Goal: Transaction & Acquisition: Purchase product/service

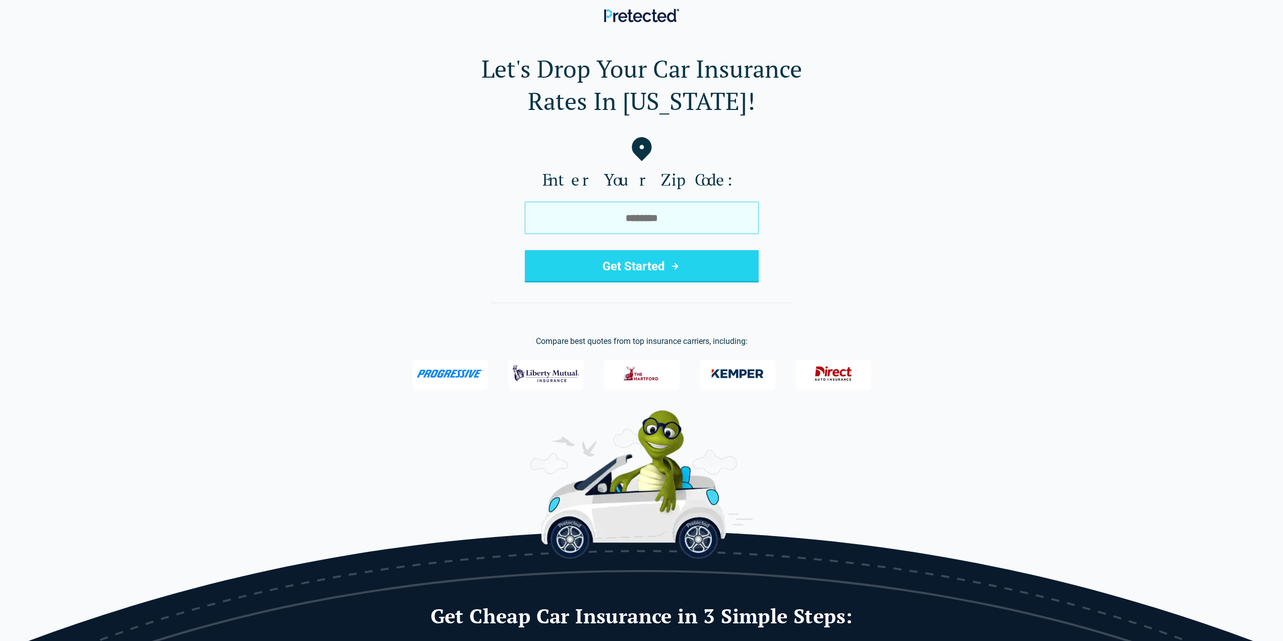
click at [602, 208] on input "tel" at bounding box center [642, 218] width 234 height 32
type input "*****"
click at [640, 273] on button "Get Started" at bounding box center [642, 266] width 234 height 32
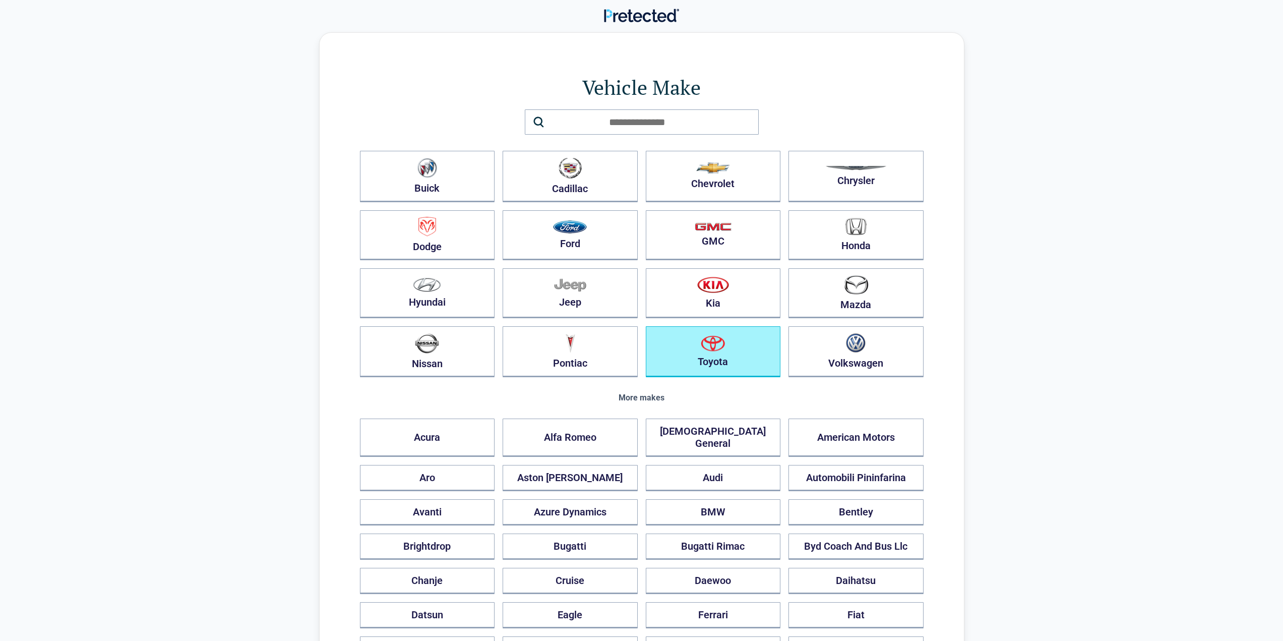
click at [697, 354] on button "Toyota" at bounding box center [713, 351] width 135 height 51
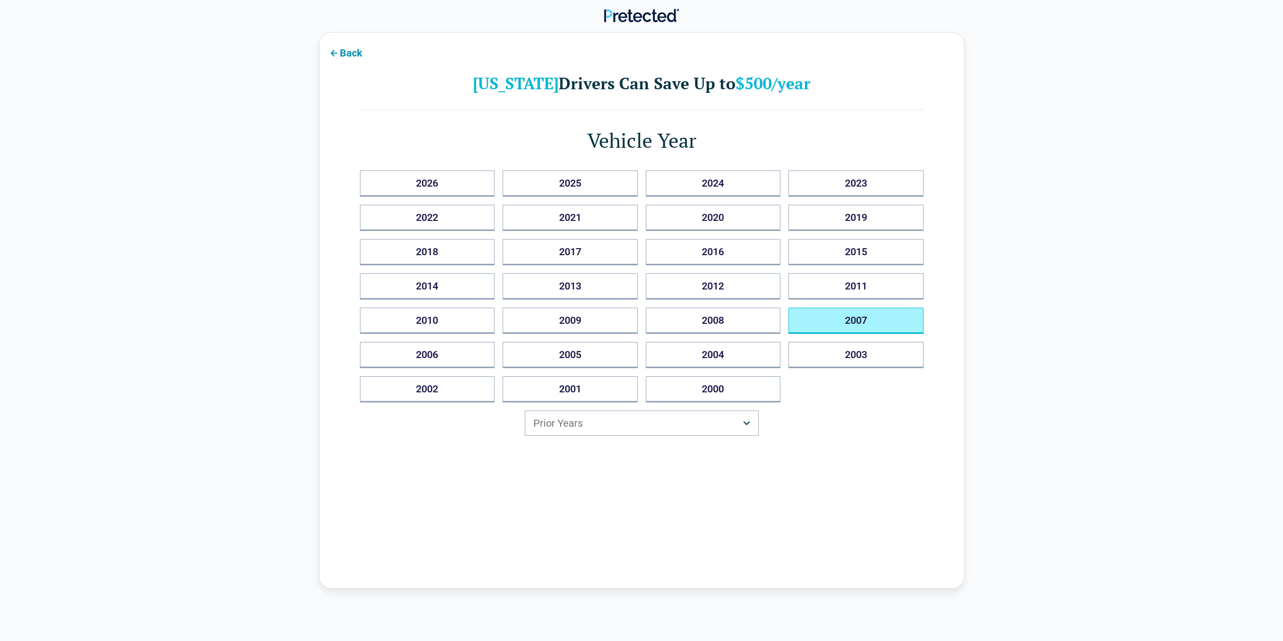
click at [821, 322] on button "2007" at bounding box center [855, 320] width 135 height 26
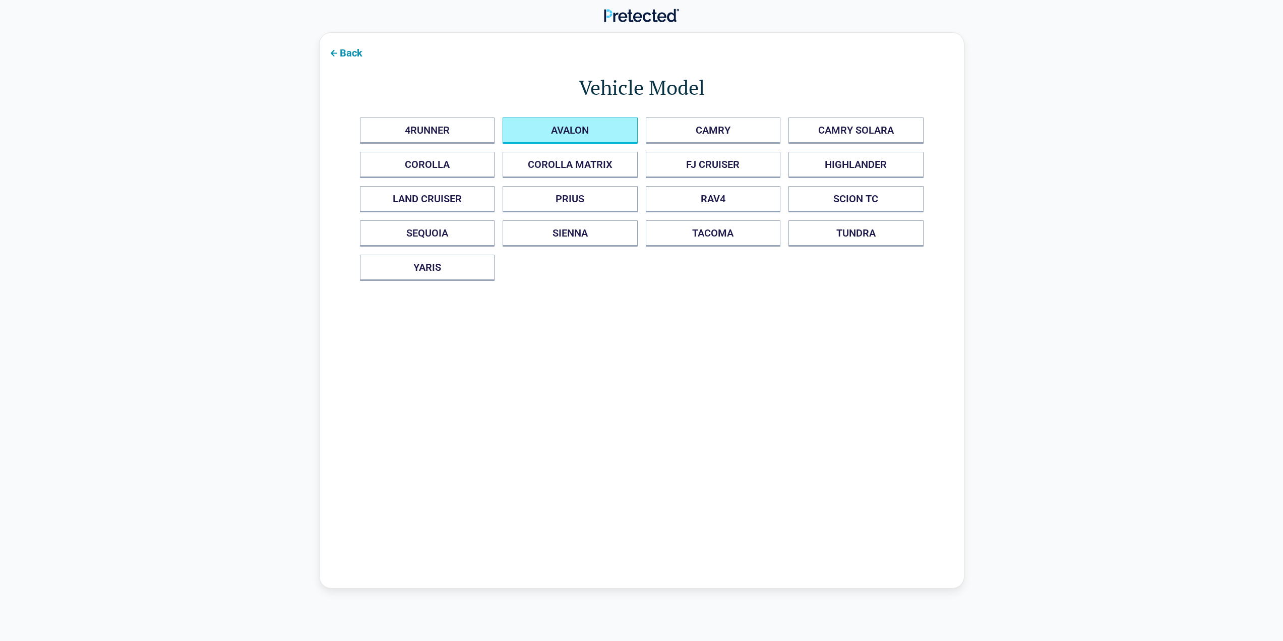
click at [613, 134] on button "AVALON" at bounding box center [569, 130] width 135 height 26
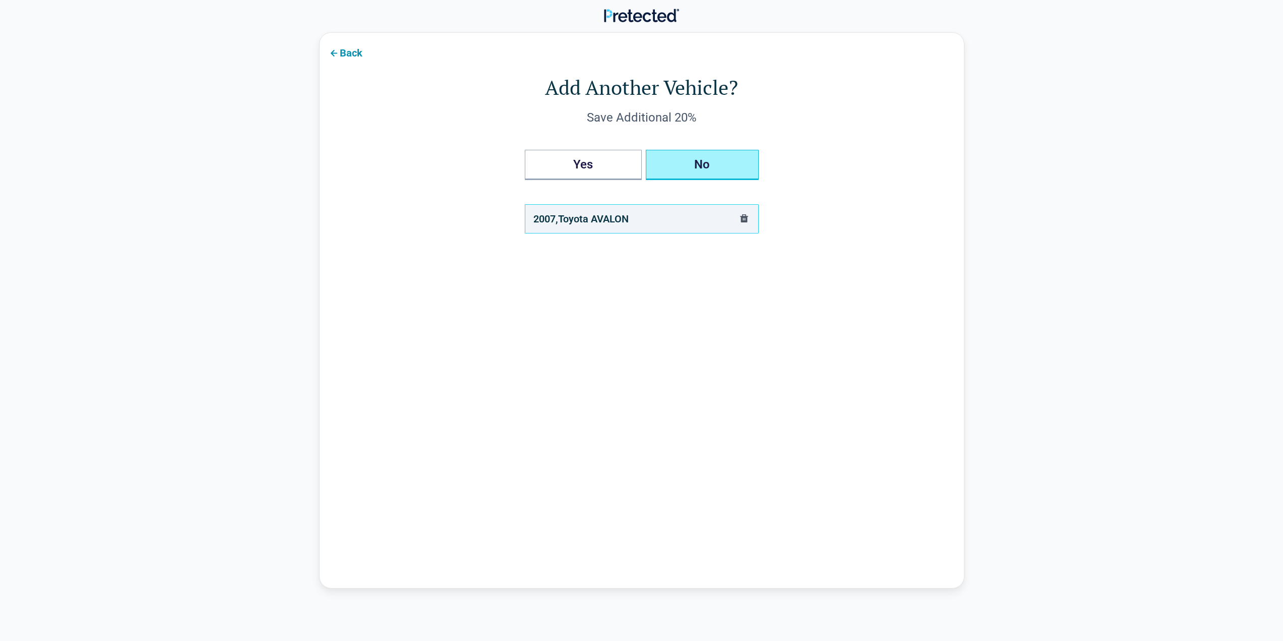
click at [718, 158] on button "No" at bounding box center [702, 165] width 113 height 30
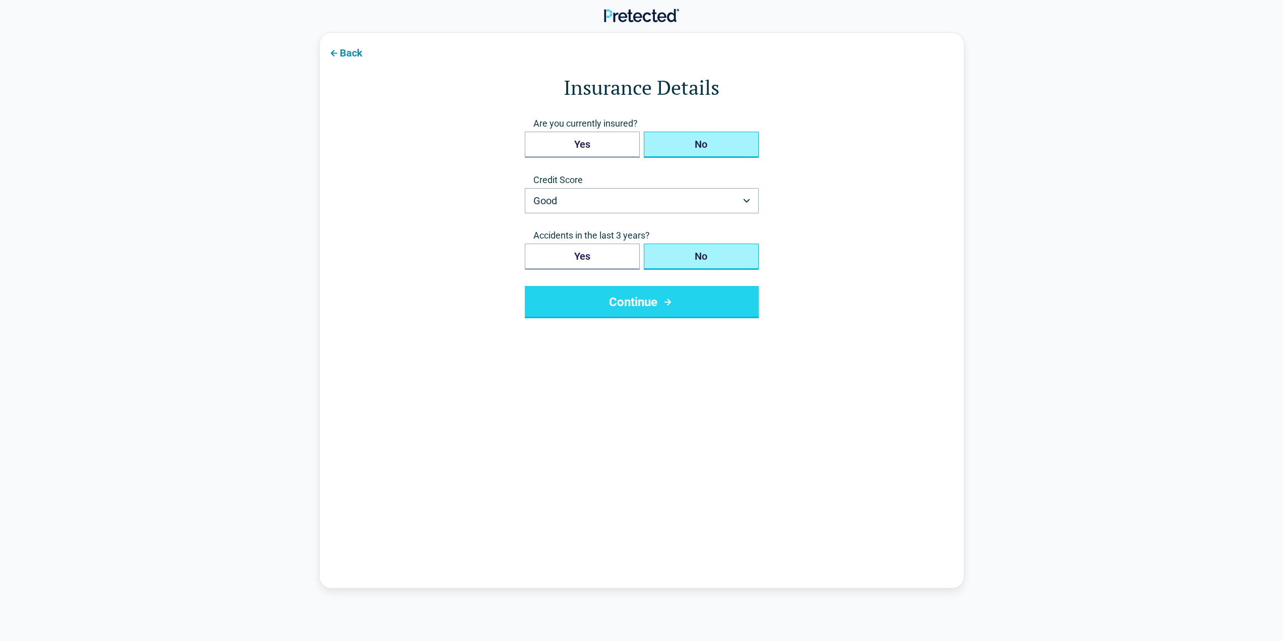
click at [685, 146] on button "No" at bounding box center [701, 145] width 115 height 26
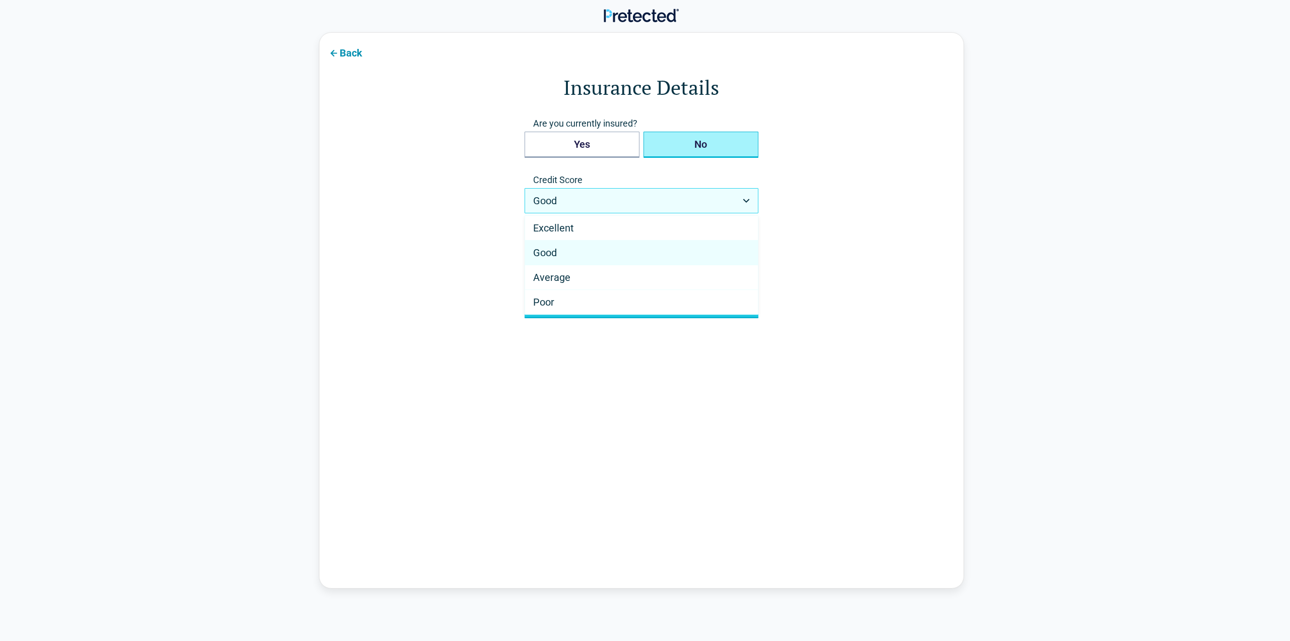
click at [747, 201] on html "Back Insurance Details Are you currently insured? Yes No Credit Score Good ****…" at bounding box center [645, 462] width 1290 height 924
select select "*******"
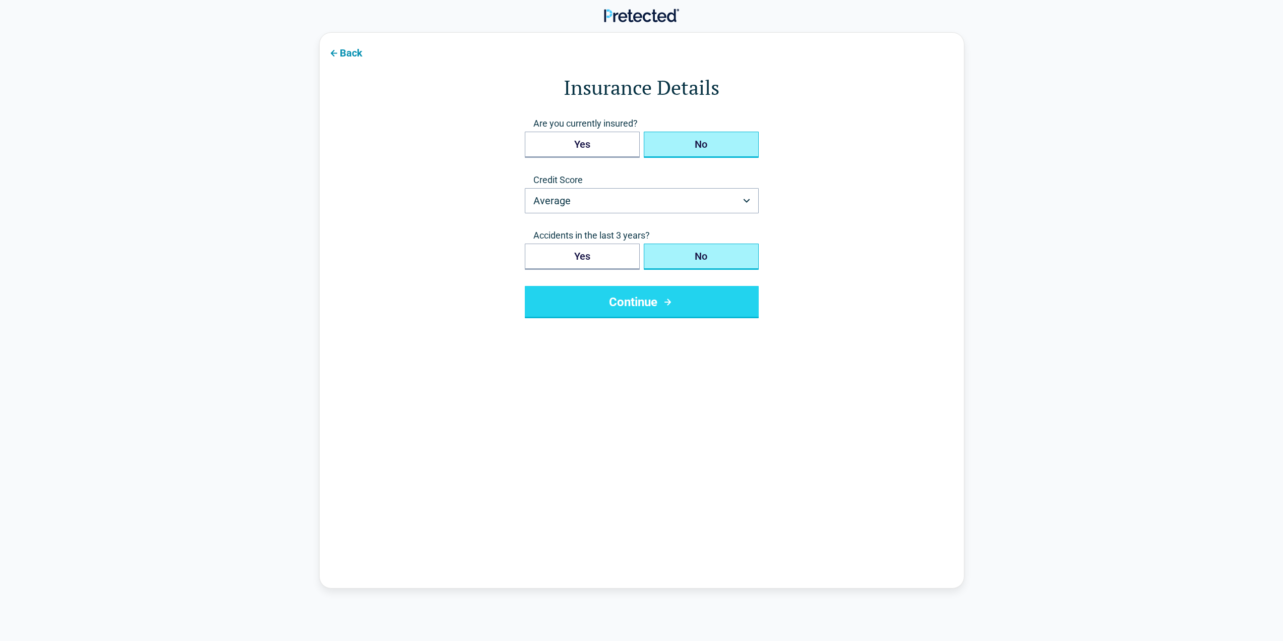
click at [695, 253] on button "No" at bounding box center [701, 256] width 115 height 26
click at [644, 299] on button "Continue" at bounding box center [642, 302] width 234 height 32
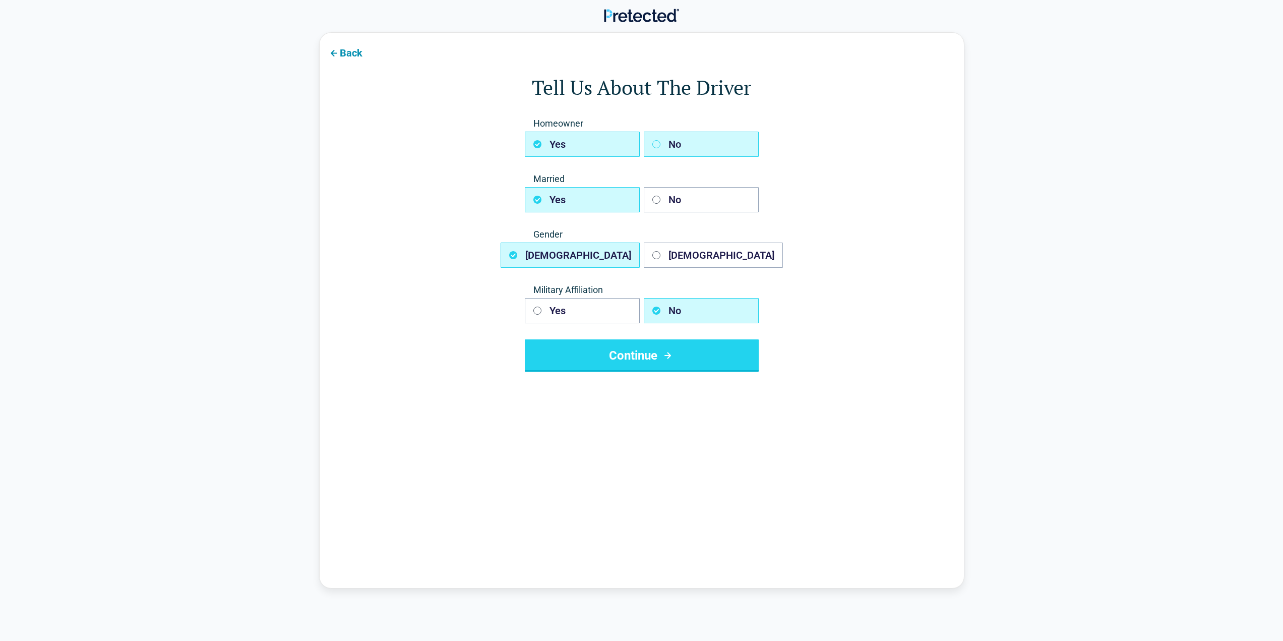
click at [717, 146] on button "No" at bounding box center [701, 144] width 115 height 25
click at [719, 198] on button "No" at bounding box center [701, 199] width 115 height 25
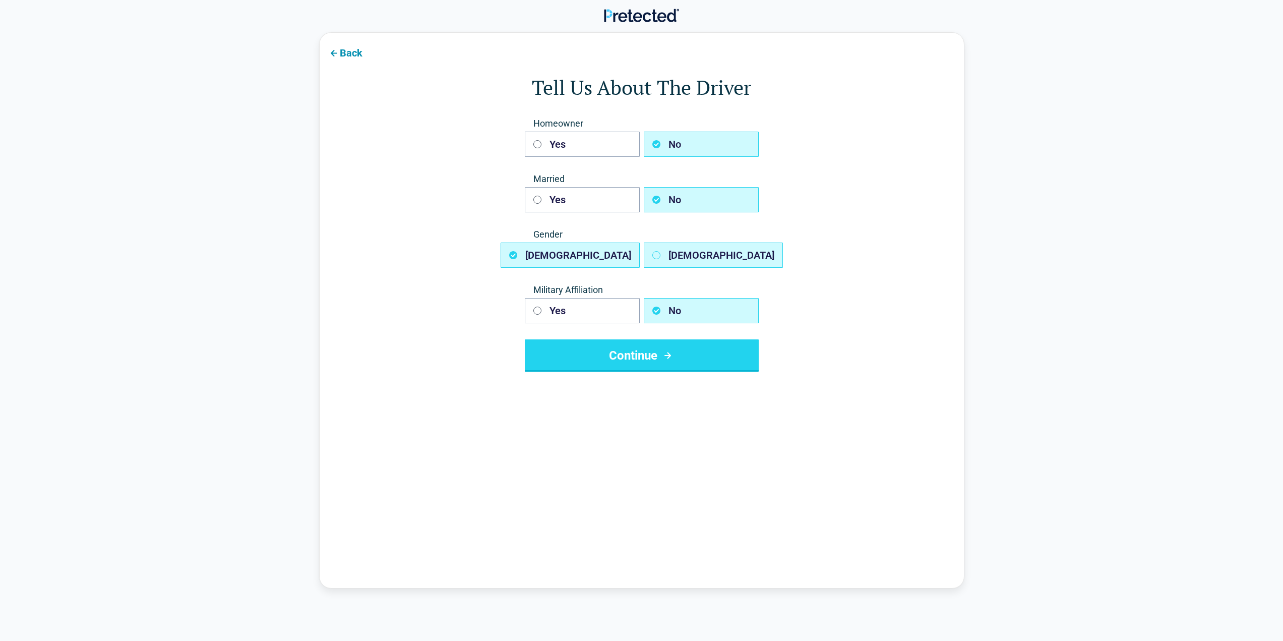
click at [707, 252] on button "Female" at bounding box center [713, 254] width 139 height 25
click at [657, 362] on button "Continue" at bounding box center [642, 355] width 234 height 32
